Goal: Information Seeking & Learning: Find specific page/section

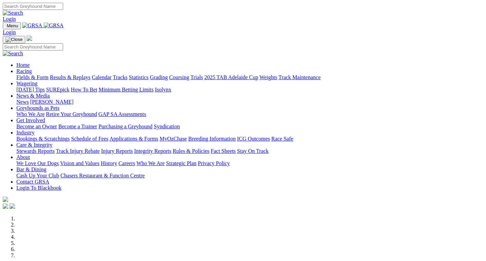
click at [55, 148] on link "Stewards Reports" at bounding box center [35, 151] width 38 height 6
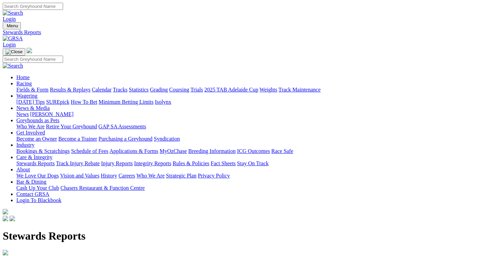
click at [112, 87] on link "Calendar" at bounding box center [102, 90] width 20 height 6
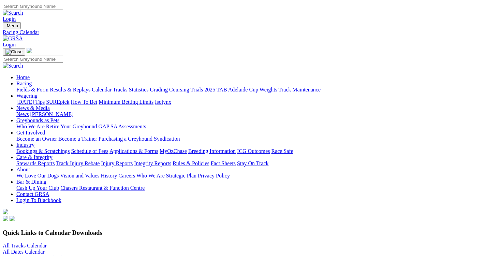
click at [46, 243] on link "All Tracks Calendar" at bounding box center [25, 246] width 44 height 6
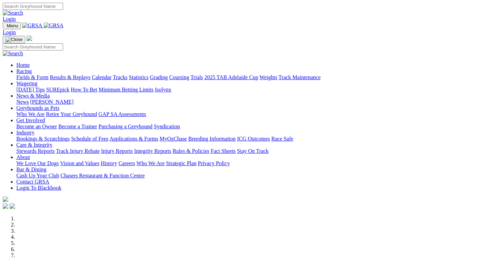
click at [55, 148] on link "Stewards Reports" at bounding box center [35, 151] width 38 height 6
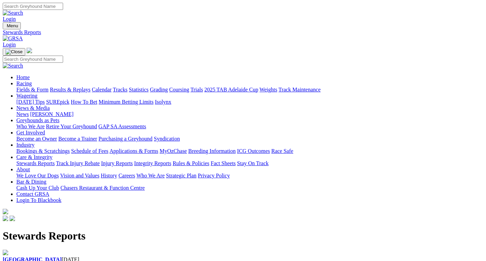
drag, startPoint x: 484, startPoint y: 255, endPoint x: 489, endPoint y: 260, distance: 6.3
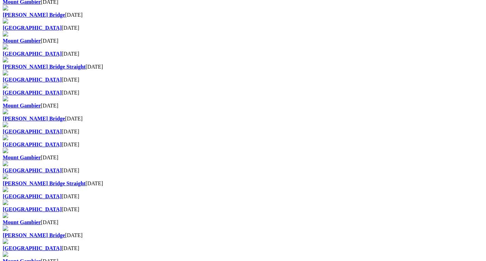
scroll to position [414, 0]
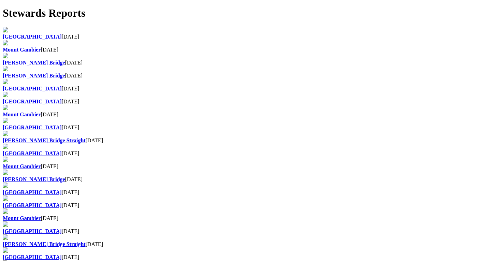
scroll to position [234, 0]
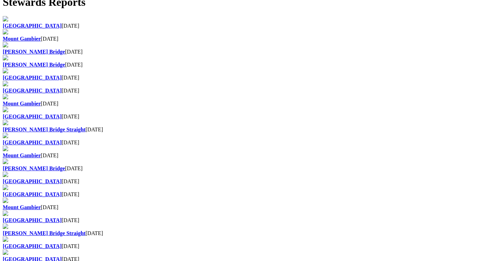
click at [62, 243] on b "[GEOGRAPHIC_DATA]" at bounding box center [32, 246] width 59 height 6
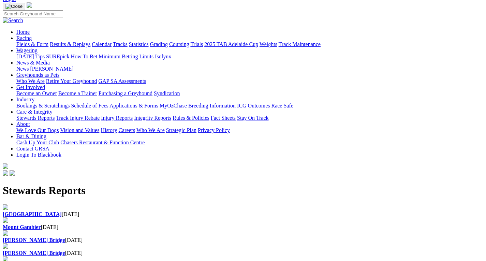
scroll to position [55, 0]
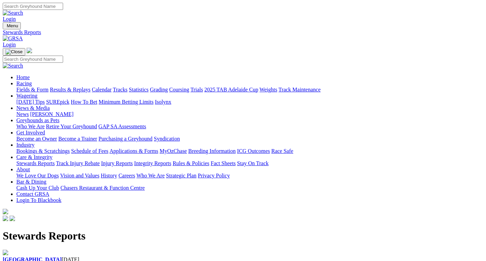
click at [75, 250] on div "Angle Park [DATE]" at bounding box center [243, 256] width 481 height 13
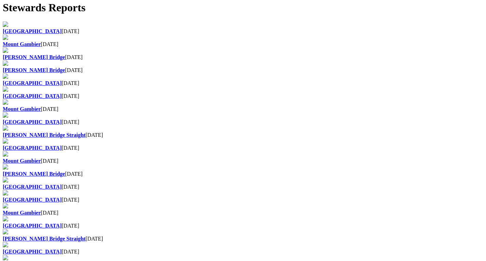
scroll to position [456, 0]
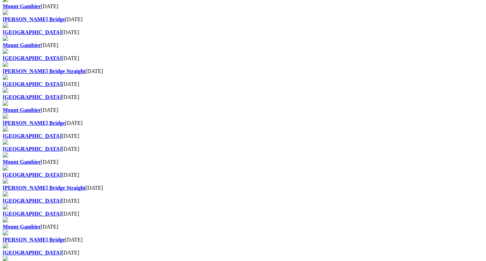
scroll to position [417, 0]
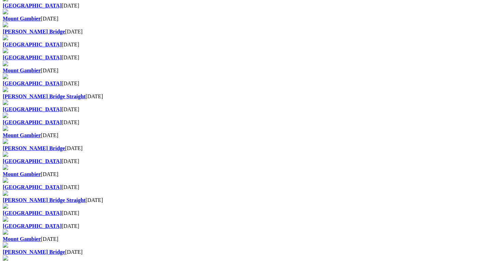
scroll to position [489, 0]
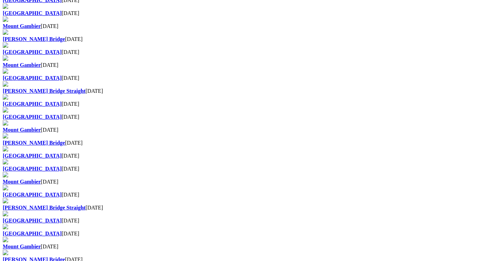
scroll to position [375, 0]
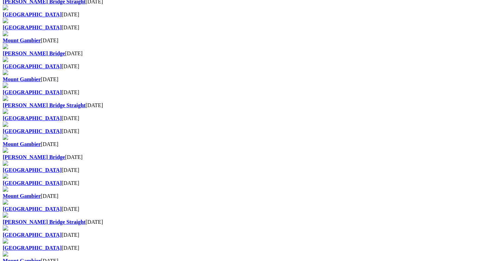
scroll to position [368, 0]
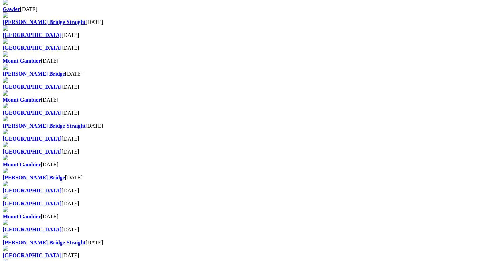
scroll to position [334, 0]
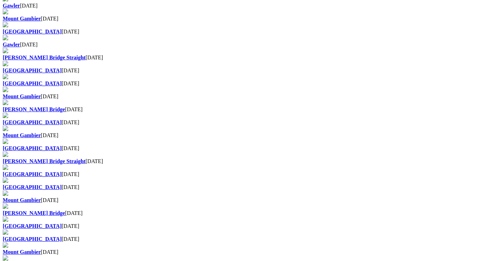
scroll to position [322, 0]
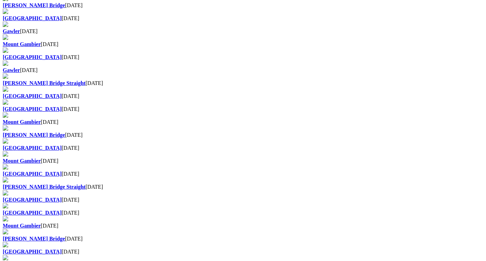
scroll to position [287, 0]
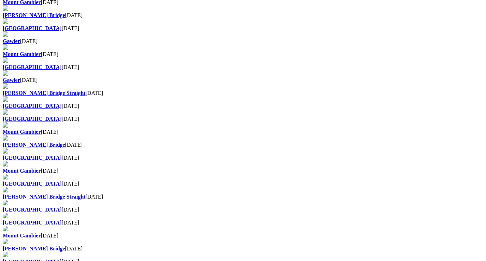
scroll to position [285, 0]
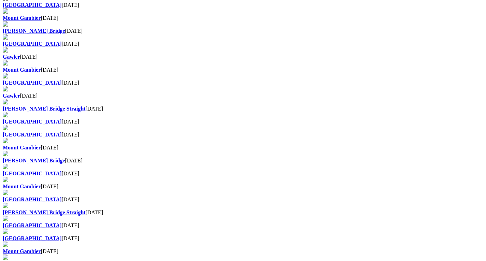
scroll to position [261, 0]
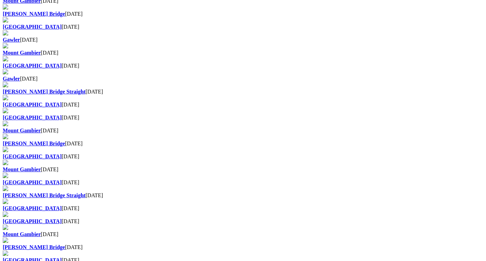
scroll to position [274, 0]
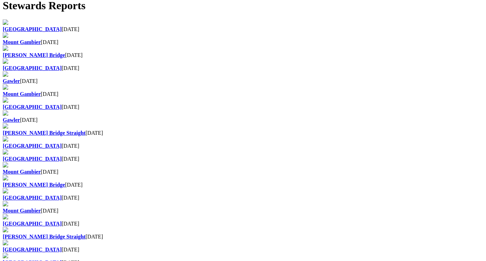
scroll to position [238, 0]
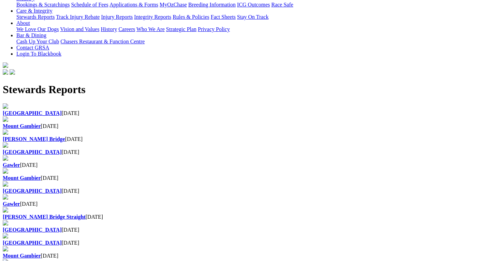
scroll to position [153, 0]
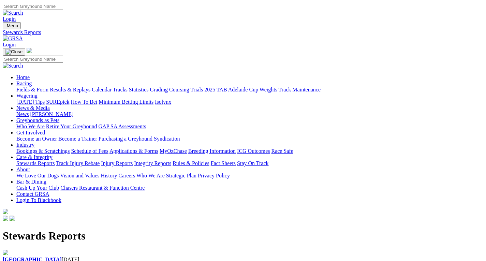
click at [73, 111] on link "[PERSON_NAME]" at bounding box center [51, 114] width 43 height 6
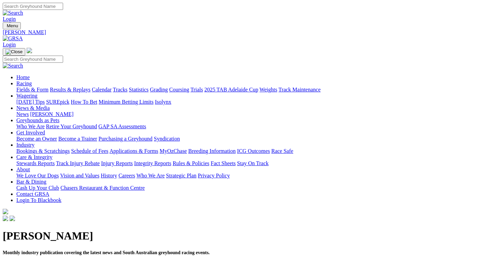
click at [73, 261] on link "June/[DATE]" at bounding box center [62, 266] width 29 height 6
